Goal: Transaction & Acquisition: Purchase product/service

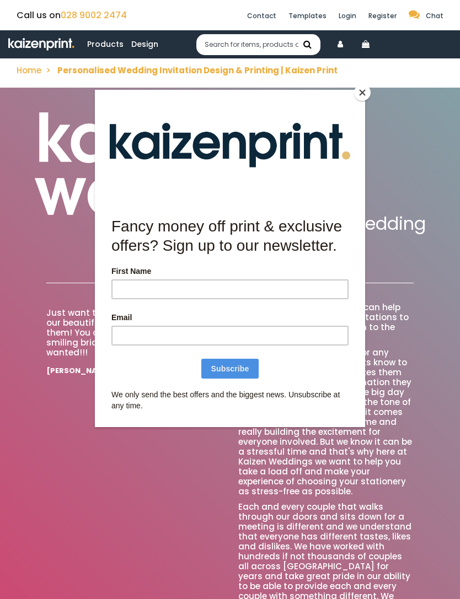
click at [361, 96] on button "Close" at bounding box center [362, 92] width 17 height 17
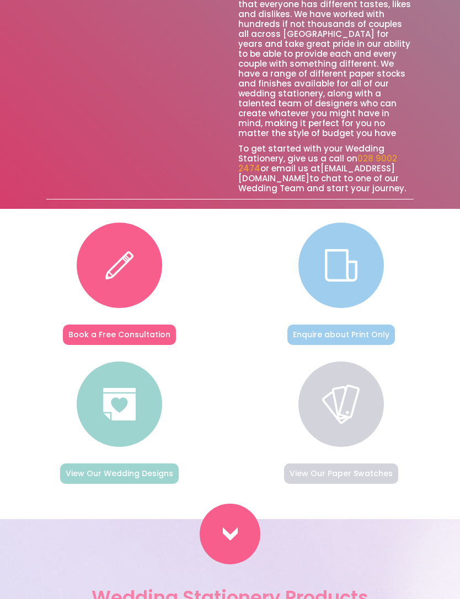
scroll to position [533, 0]
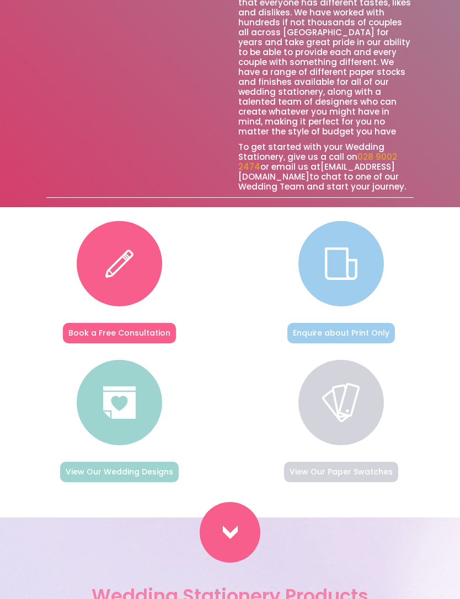
click at [336, 262] on img at bounding box center [341, 264] width 33 height 33
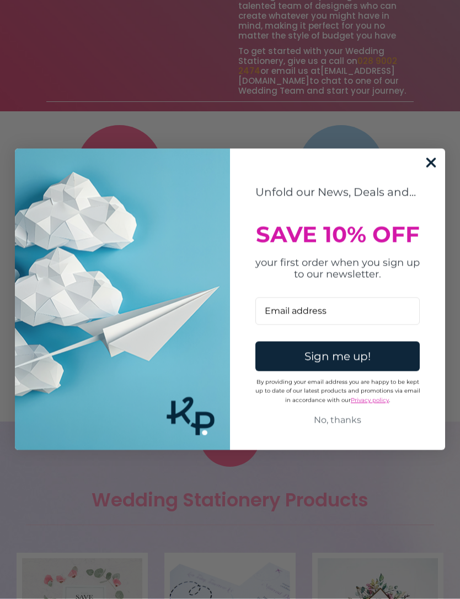
scroll to position [880, 0]
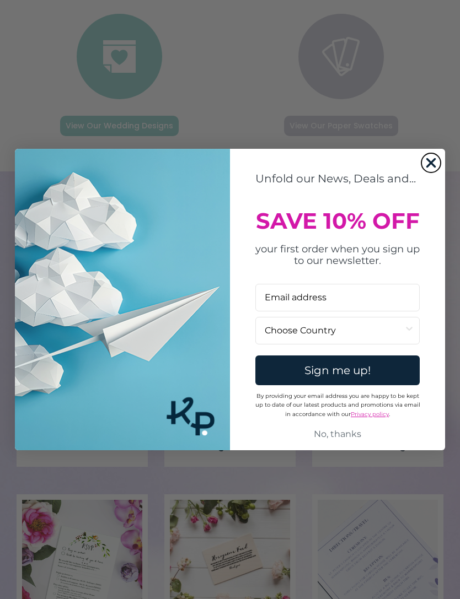
click at [424, 172] on circle "Close dialog" at bounding box center [431, 163] width 18 height 18
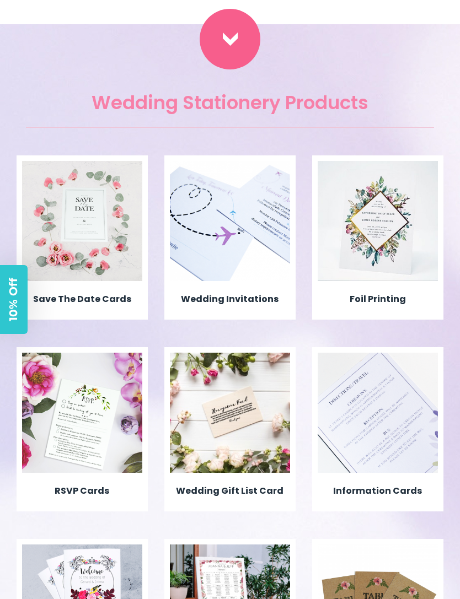
click at [379, 229] on img at bounding box center [377, 221] width 120 height 120
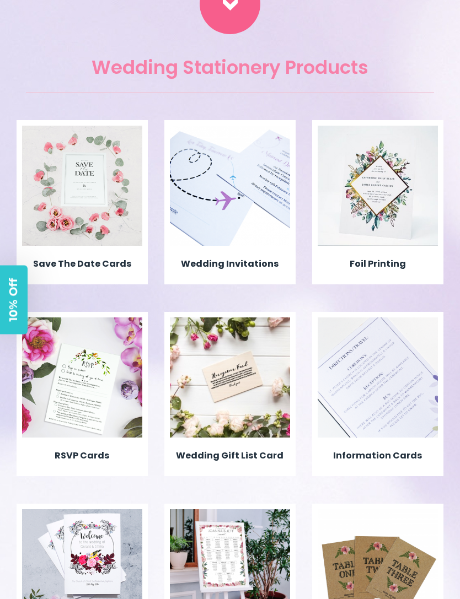
click at [56, 237] on img at bounding box center [82, 186] width 120 height 120
click at [377, 182] on img at bounding box center [377, 186] width 120 height 120
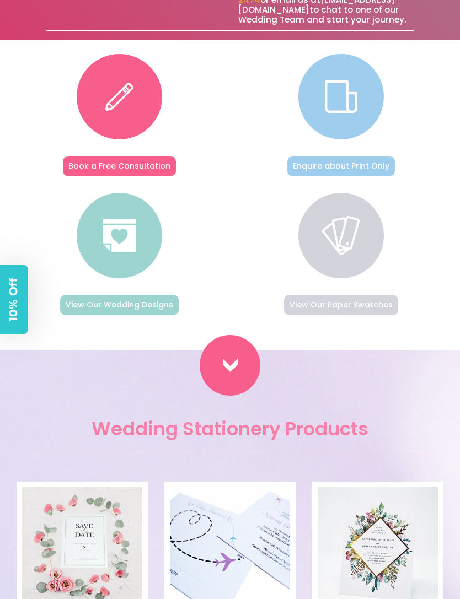
scroll to position [684, 0]
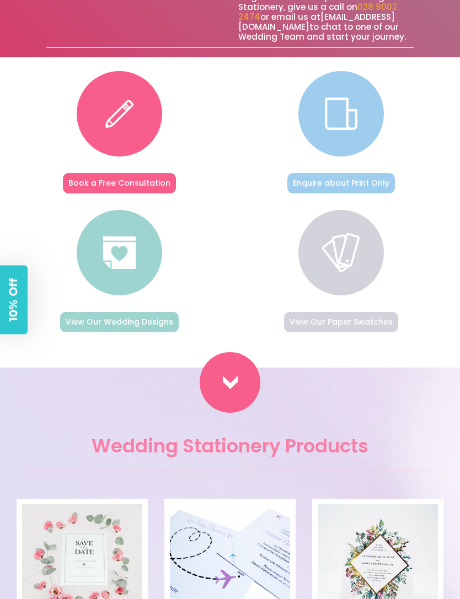
click at [339, 115] on img at bounding box center [341, 114] width 33 height 33
click at [321, 183] on link "Enquire about Print Only" at bounding box center [340, 183] width 107 height 20
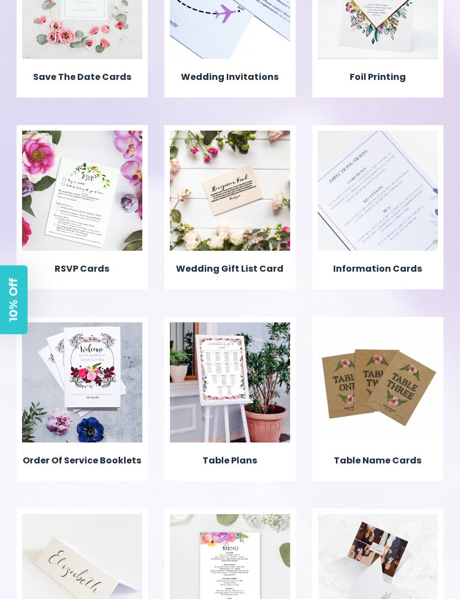
scroll to position [1100, 0]
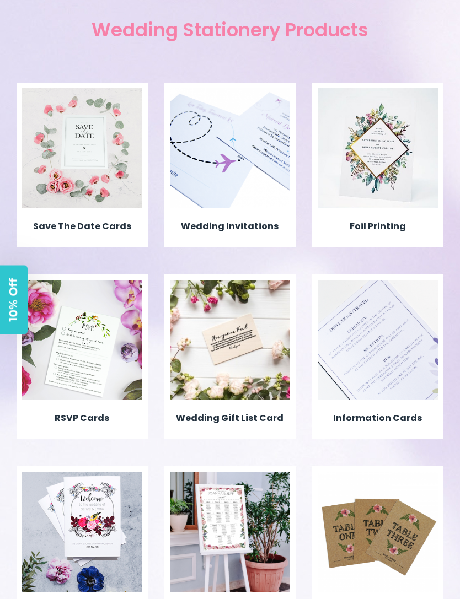
click at [225, 159] on img at bounding box center [230, 148] width 120 height 120
